Goal: Find specific page/section: Find specific page/section

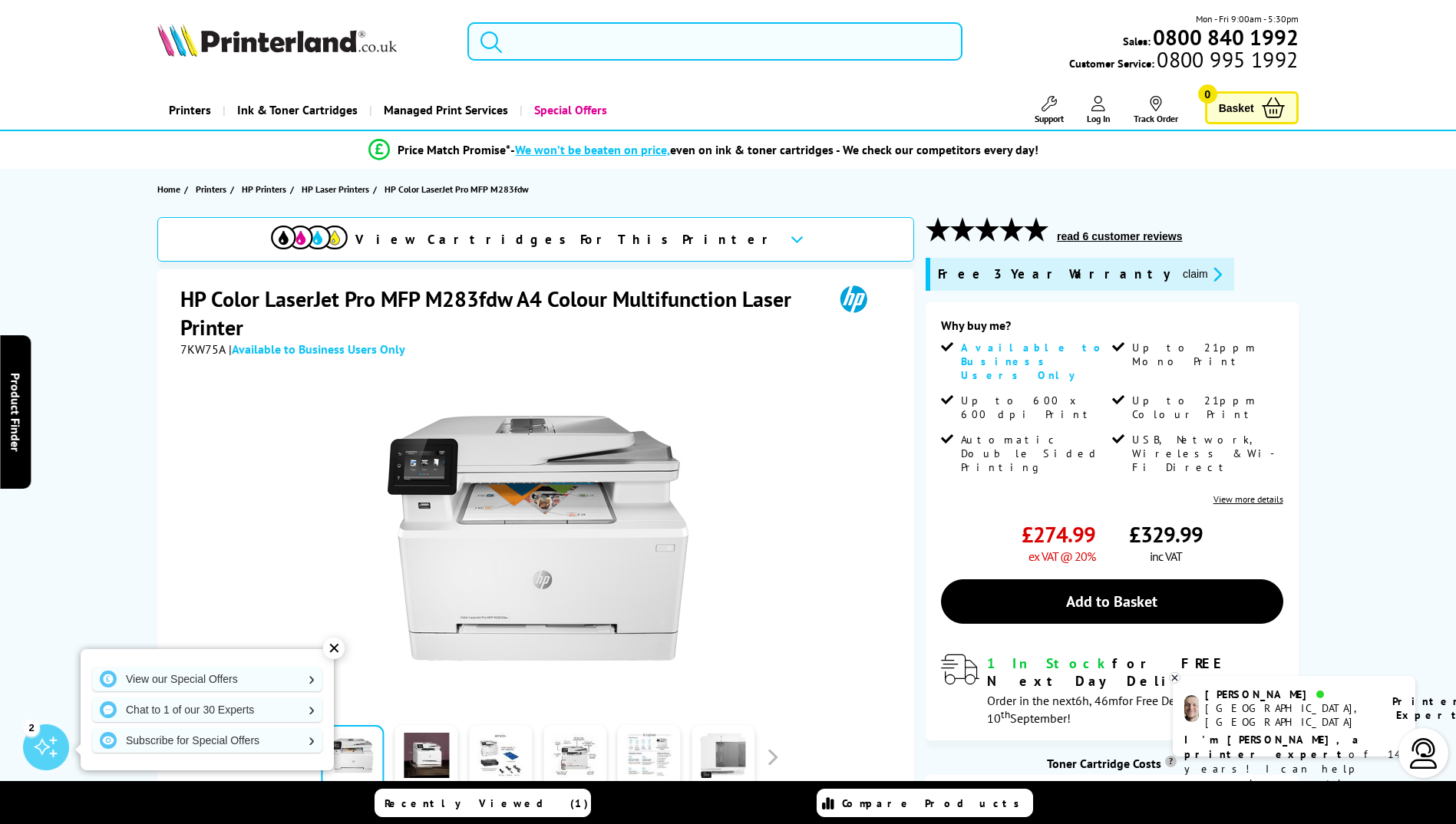
click at [576, 50] on input "search" at bounding box center [715, 41] width 495 height 39
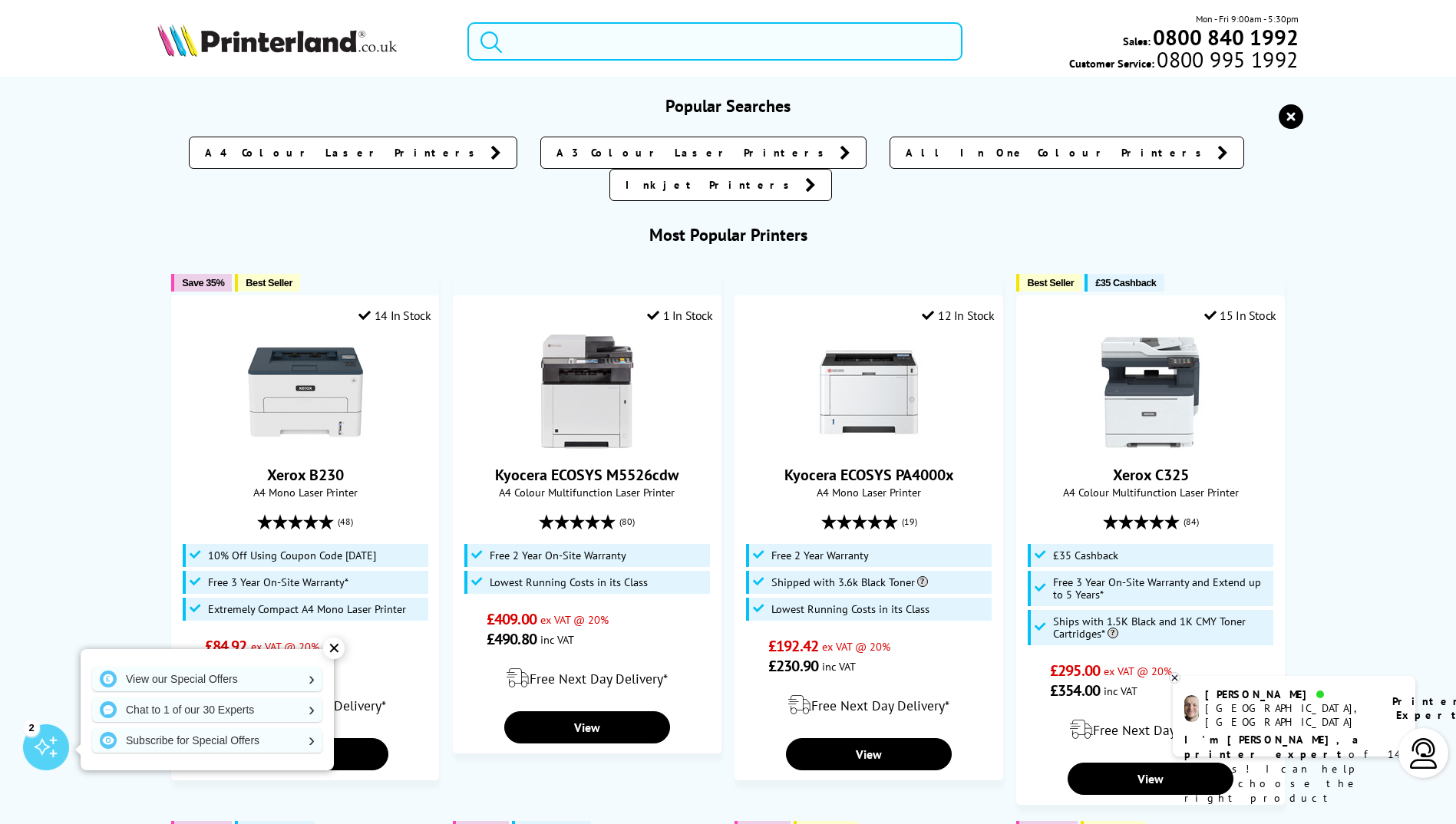
paste input "M469 FDN"
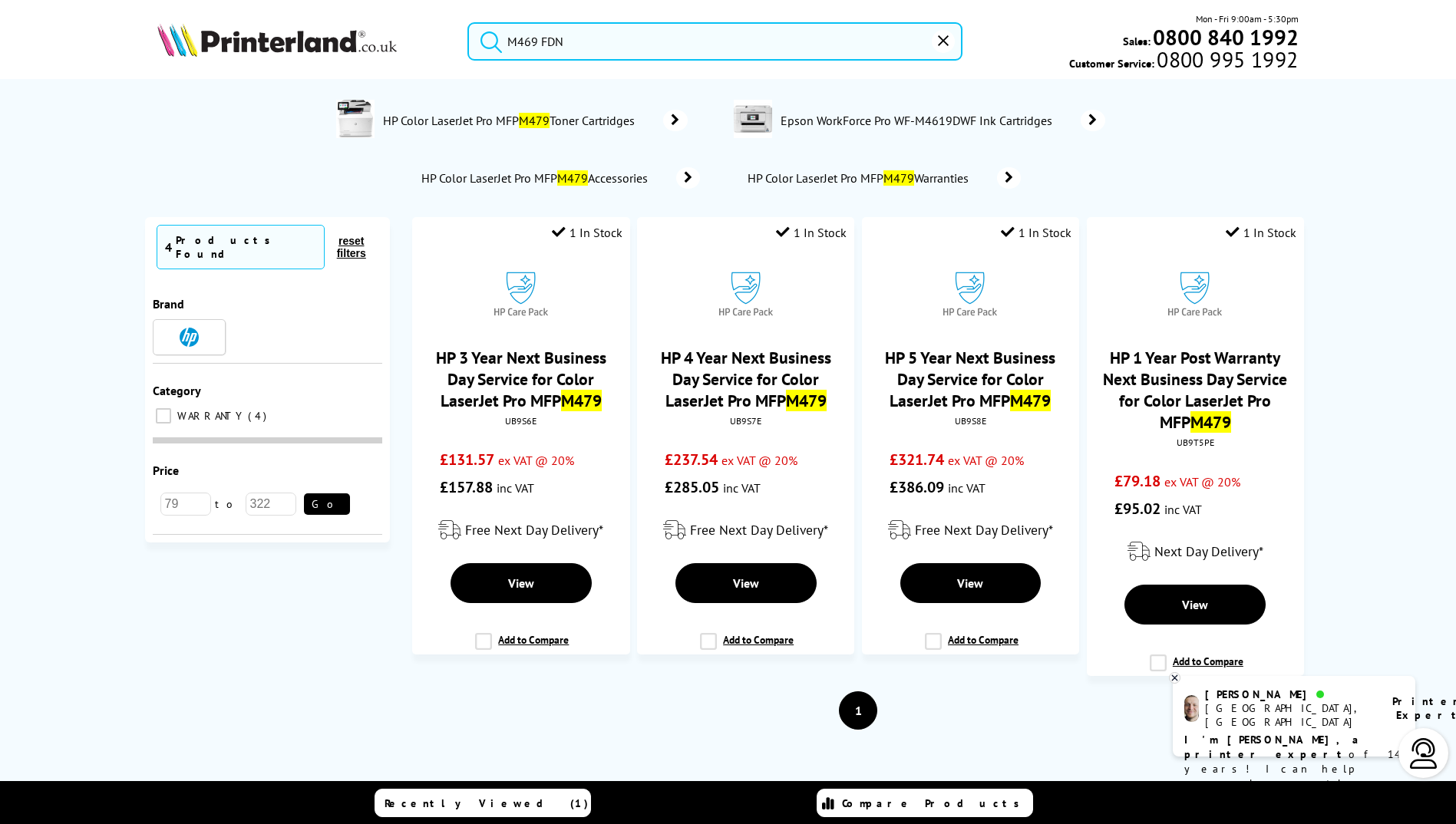
click at [546, 37] on input "M469 FDN" at bounding box center [715, 41] width 495 height 39
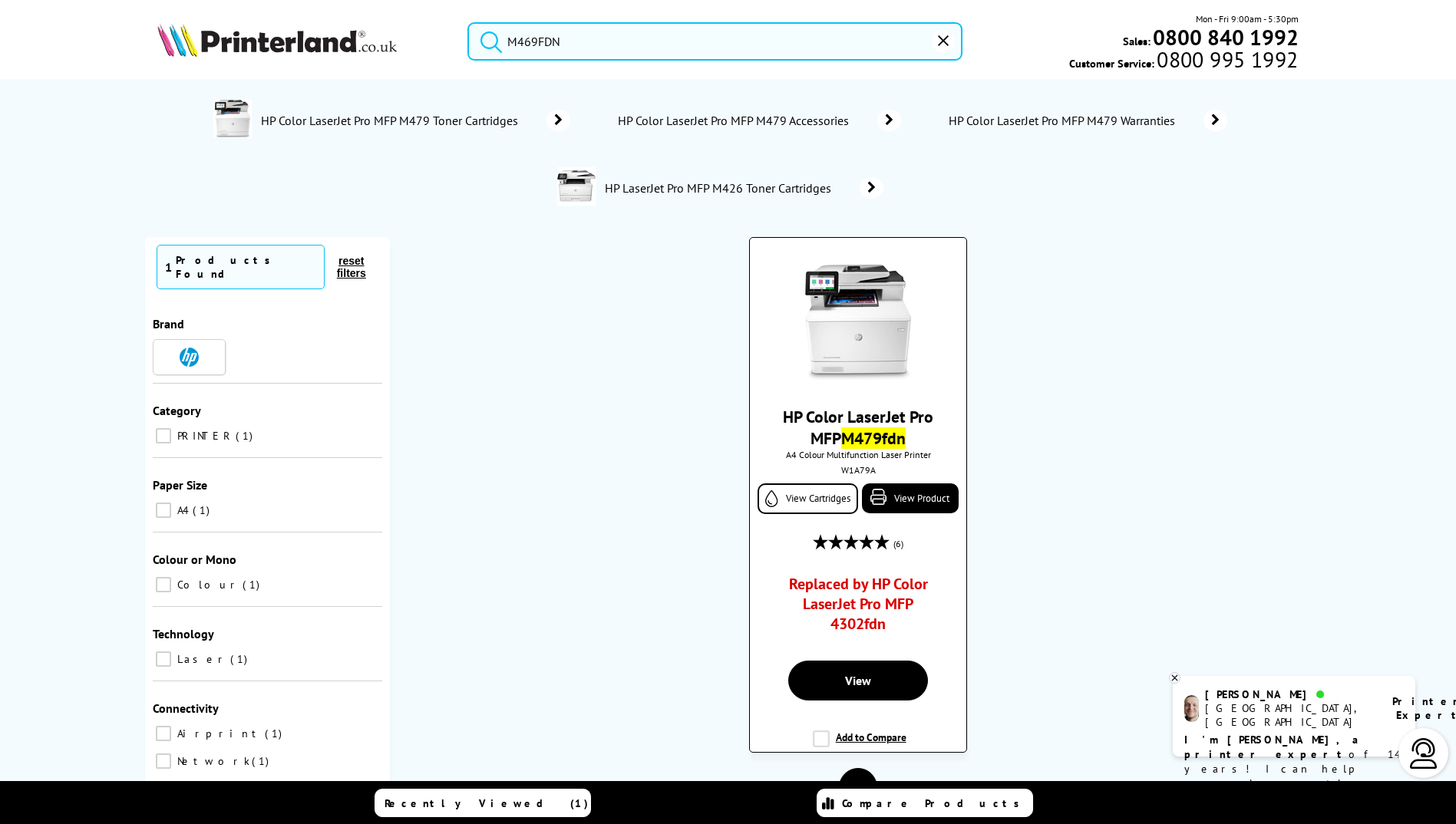
type input "M469FDN"
click at [876, 568] on div "HP Color LaserJet Pro MFP M479fdn A4 Colour Multifunction Laser Printer W1A79A …" at bounding box center [857, 451] width 200 height 404
click at [859, 666] on link "View" at bounding box center [858, 679] width 140 height 40
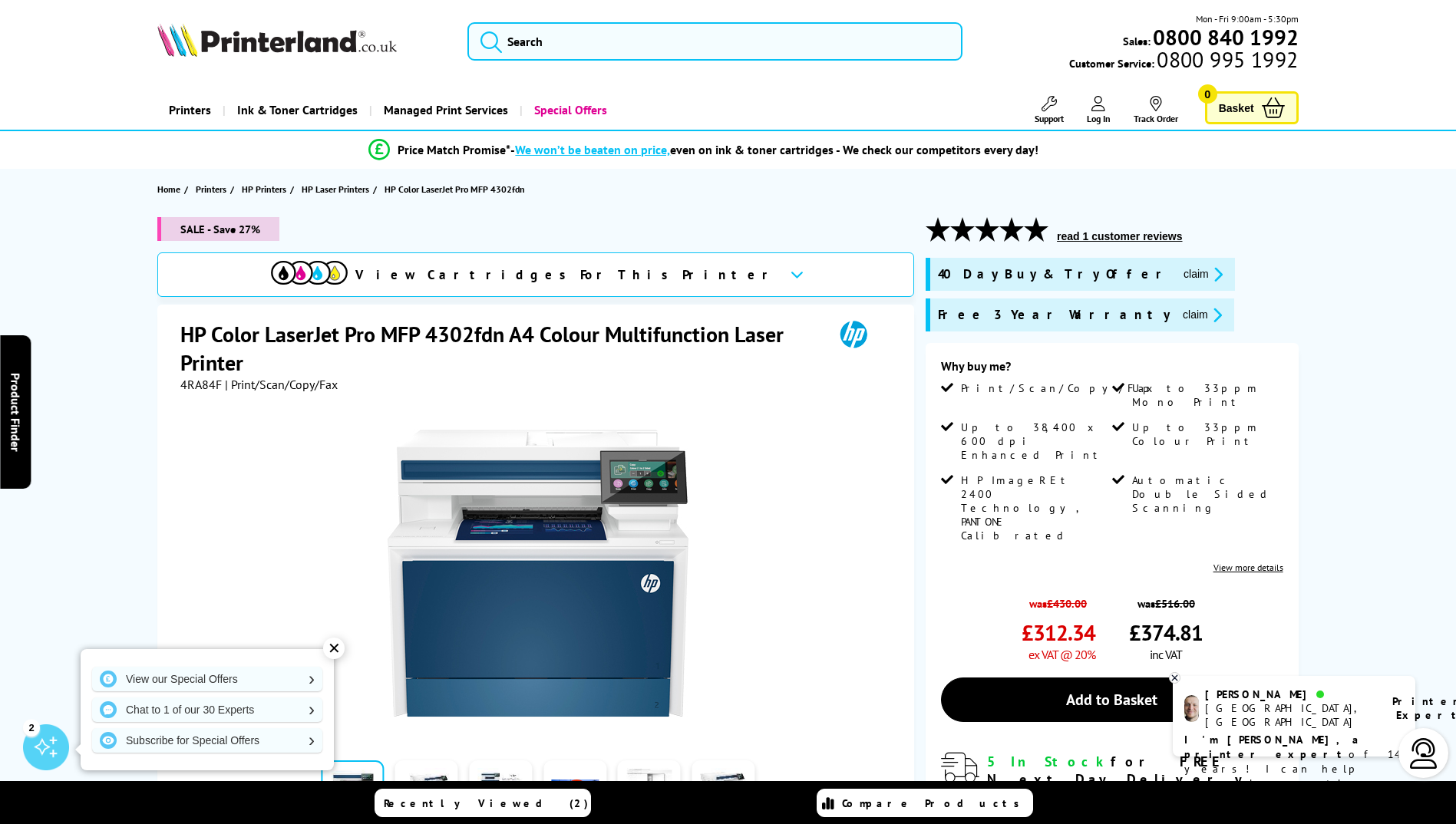
click at [200, 388] on span "4RA84F" at bounding box center [200, 384] width 41 height 15
click at [0, 0] on div "Great service. Unbeatable prices. We've got you covered. Great service. Unbeata…" at bounding box center [0, 0] width 0 height 0
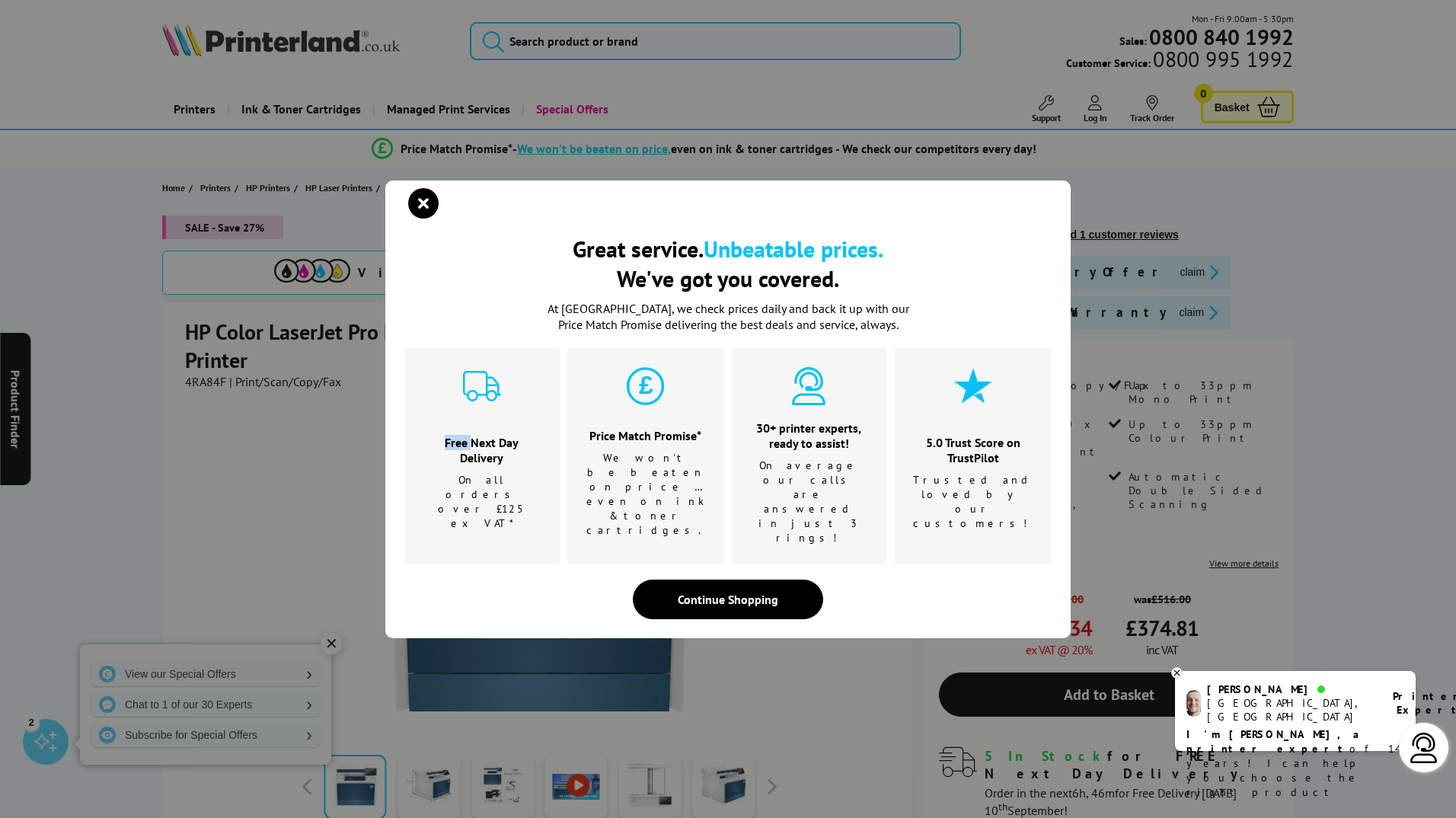
click at [425, 219] on icon "close modal" at bounding box center [423, 203] width 30 height 30
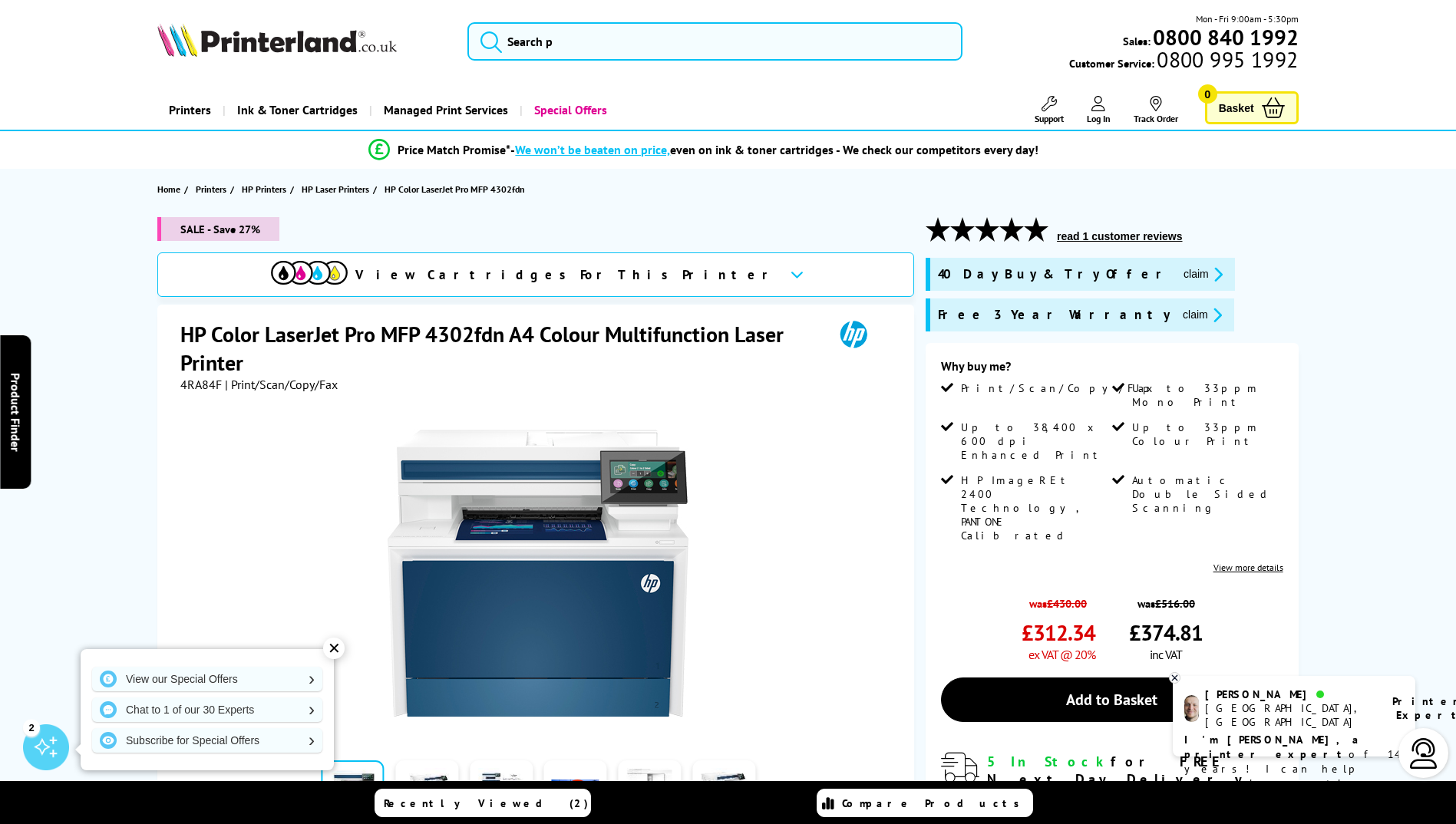
click at [203, 385] on span "4RA84F" at bounding box center [200, 384] width 41 height 15
copy span "4RA84F"
